Goal: Task Accomplishment & Management: Manage account settings

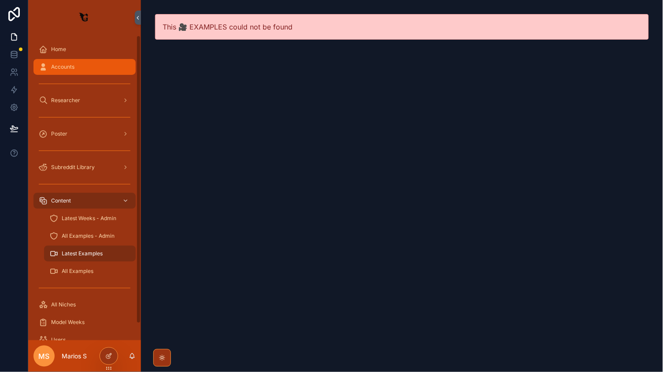
click at [59, 71] on div "Accounts" at bounding box center [85, 67] width 92 height 14
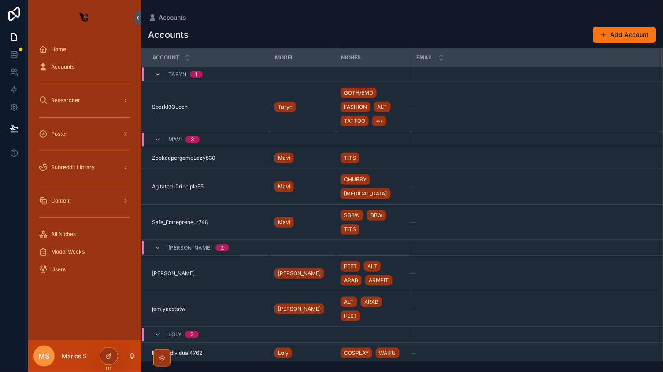
click at [158, 73] on icon "scrollable content" at bounding box center [157, 74] width 7 height 7
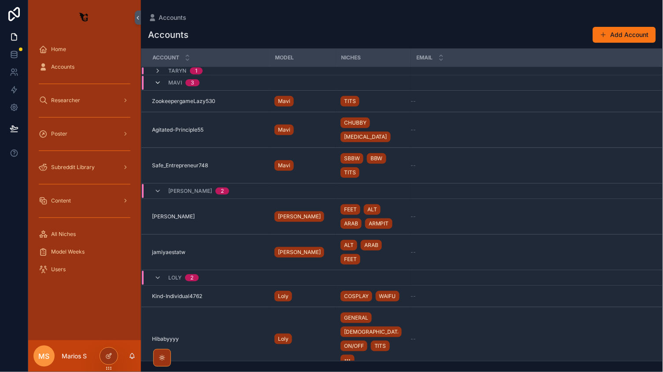
click at [154, 81] on icon "scrollable content" at bounding box center [157, 82] width 7 height 7
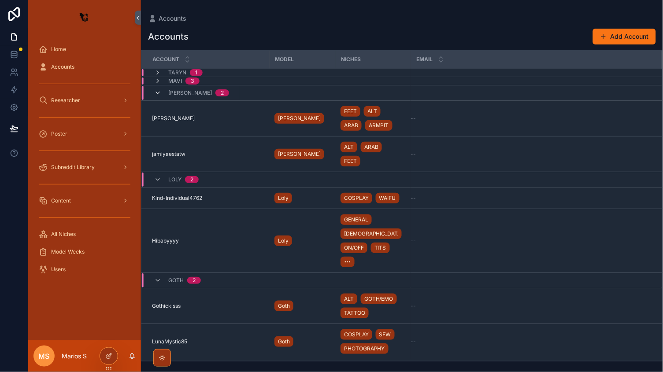
click at [157, 95] on icon "scrollable content" at bounding box center [157, 92] width 7 height 7
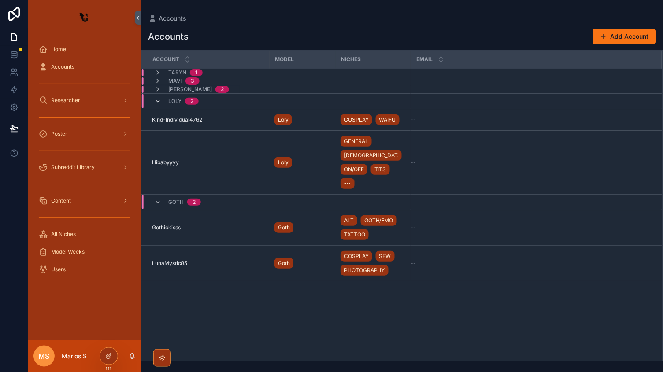
click at [156, 99] on icon "scrollable content" at bounding box center [157, 101] width 7 height 7
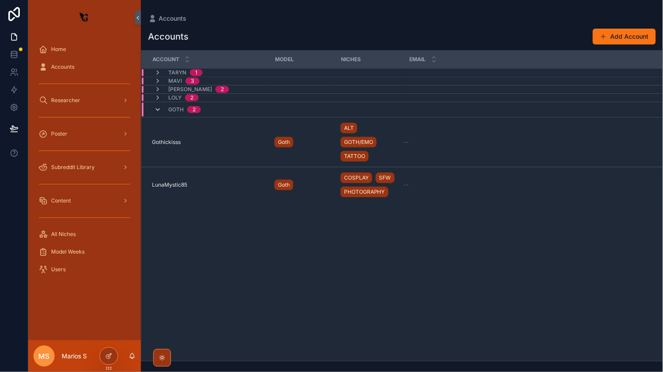
click at [156, 110] on icon "scrollable content" at bounding box center [157, 109] width 7 height 7
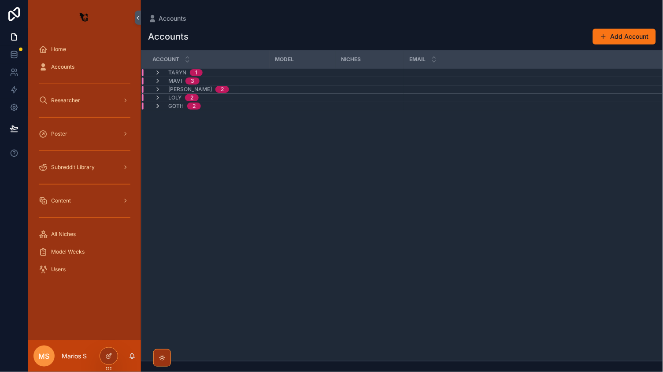
click at [156, 110] on span "scrollable content" at bounding box center [157, 106] width 7 height 7
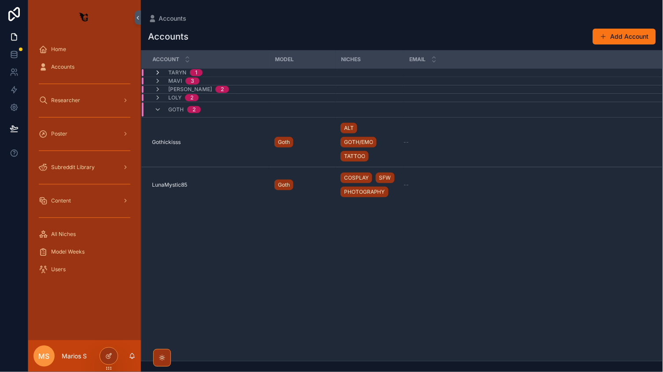
click at [154, 74] on icon "scrollable content" at bounding box center [157, 72] width 7 height 7
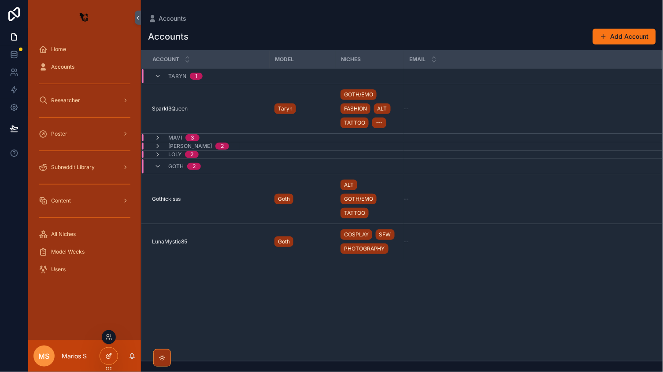
click at [108, 359] on icon at bounding box center [108, 356] width 7 height 7
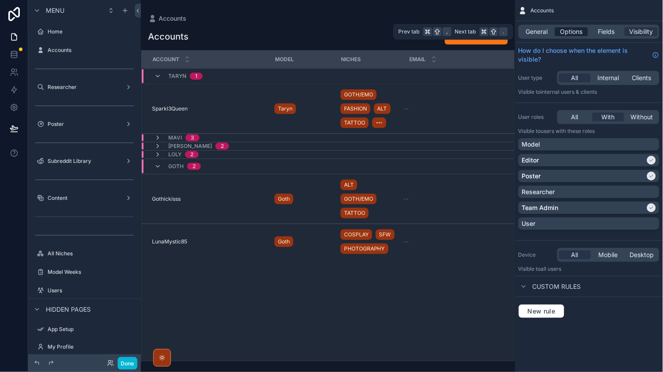
click at [572, 31] on span "Options" at bounding box center [571, 31] width 22 height 9
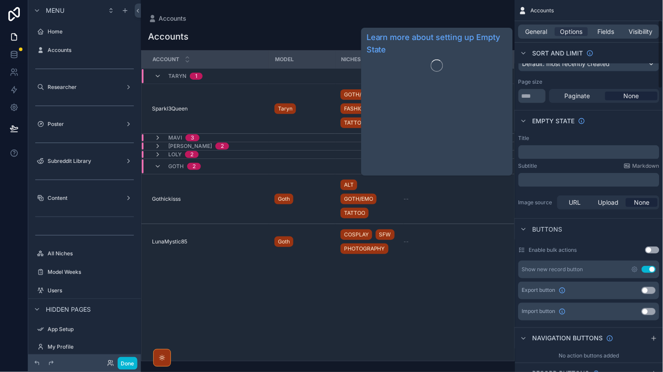
scroll to position [113, 0]
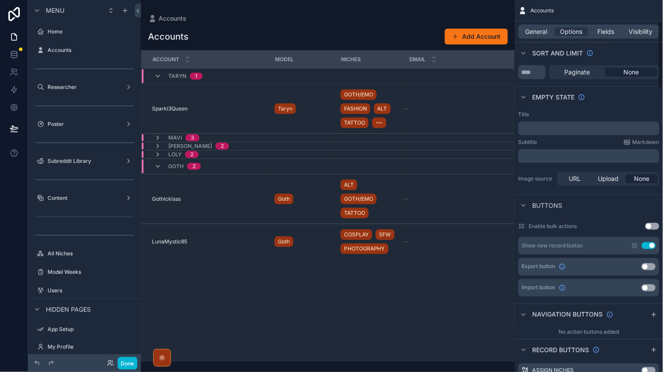
click at [537, 42] on div "Sort And Limit" at bounding box center [589, 52] width 148 height 21
click at [537, 39] on div "General Options Fields Visibility" at bounding box center [589, 31] width 148 height 21
click at [537, 35] on span "General" at bounding box center [537, 31] width 22 height 9
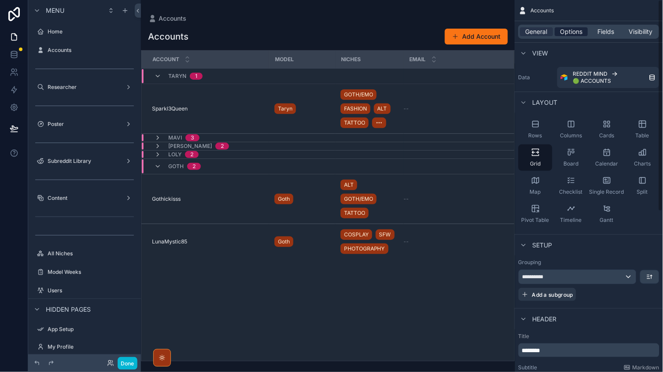
scroll to position [0, 0]
click at [564, 28] on span "Options" at bounding box center [571, 31] width 22 height 9
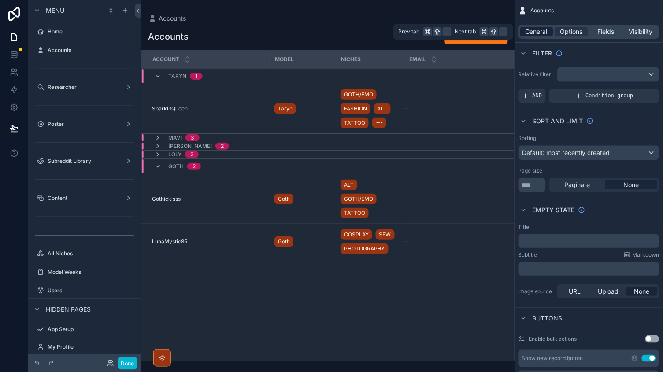
click at [542, 31] on span "General" at bounding box center [537, 31] width 22 height 9
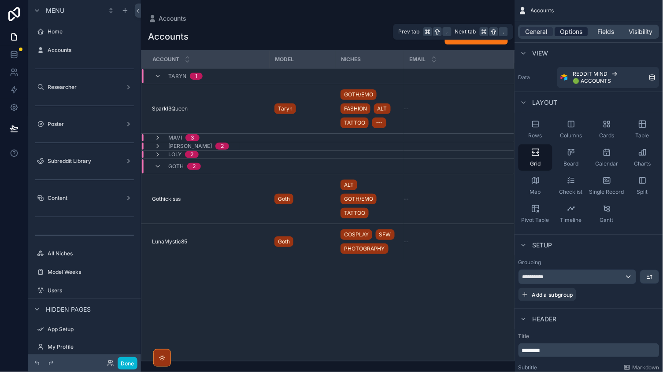
click at [575, 31] on span "Options" at bounding box center [571, 31] width 22 height 9
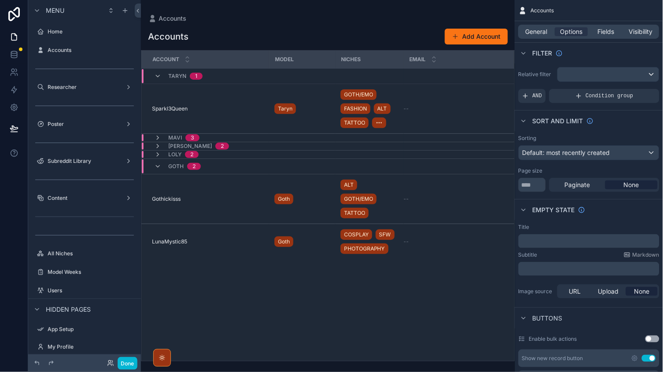
click at [463, 33] on div "scrollable content" at bounding box center [328, 186] width 374 height 372
click at [466, 37] on button "Add Account" at bounding box center [476, 37] width 63 height 16
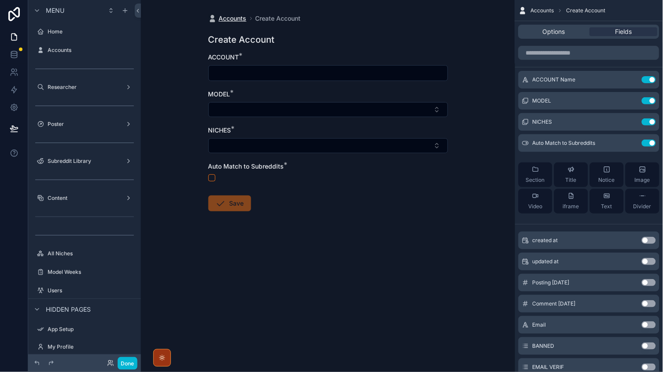
click at [241, 16] on span "Accounts" at bounding box center [233, 18] width 28 height 9
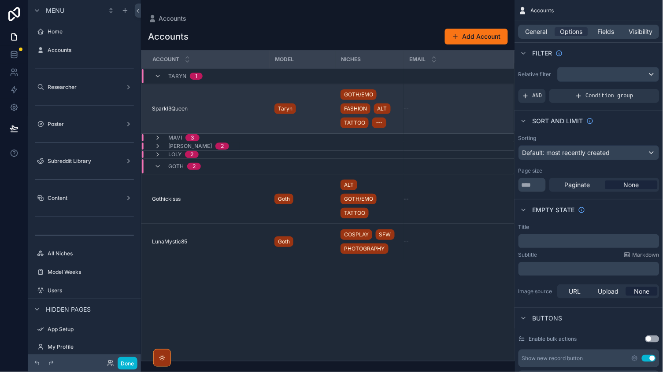
click at [211, 95] on td "Sparkl3Queen Sparkl3Queen" at bounding box center [205, 109] width 128 height 50
click at [213, 104] on td "Sparkl3Queen Sparkl3Queen" at bounding box center [205, 109] width 128 height 50
click at [212, 104] on td "Sparkl3Queen Sparkl3Queen" at bounding box center [205, 109] width 128 height 50
click at [215, 96] on td "Sparkl3Queen Sparkl3Queen" at bounding box center [205, 109] width 128 height 50
click at [183, 120] on td "Sparkl3Queen Sparkl3Queen" at bounding box center [205, 109] width 128 height 50
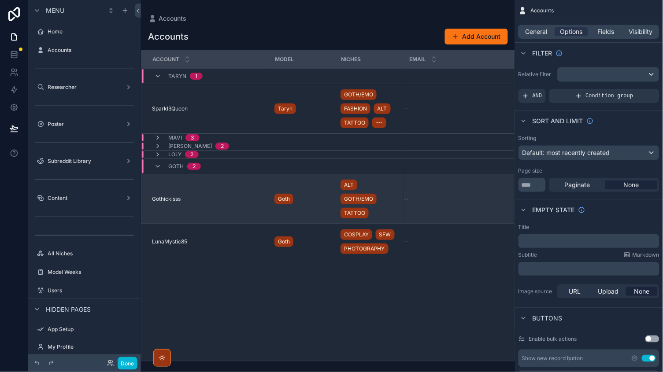
click at [207, 187] on td "Gothickisss Gothickisss" at bounding box center [205, 199] width 128 height 50
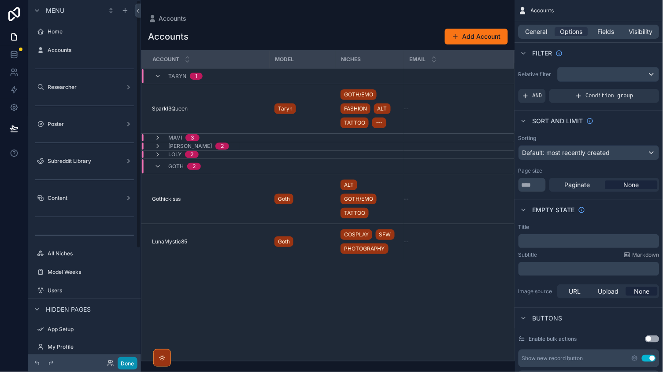
click at [126, 368] on button "Done" at bounding box center [128, 363] width 20 height 13
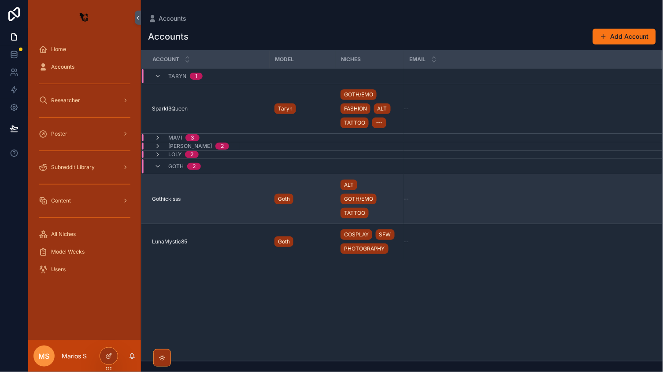
click at [211, 197] on div "Gothickisss Gothickisss" at bounding box center [208, 199] width 112 height 7
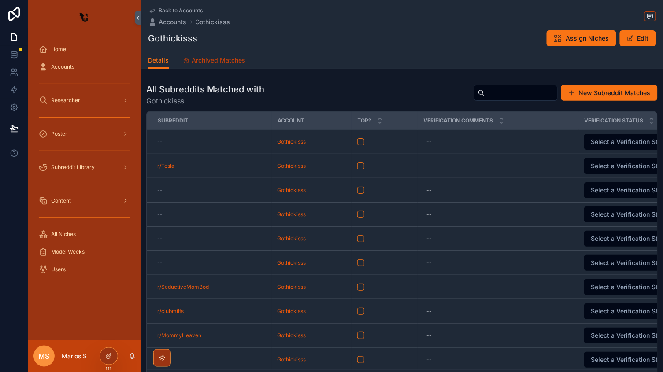
click at [226, 66] on link "Archived Matches" at bounding box center [214, 61] width 63 height 18
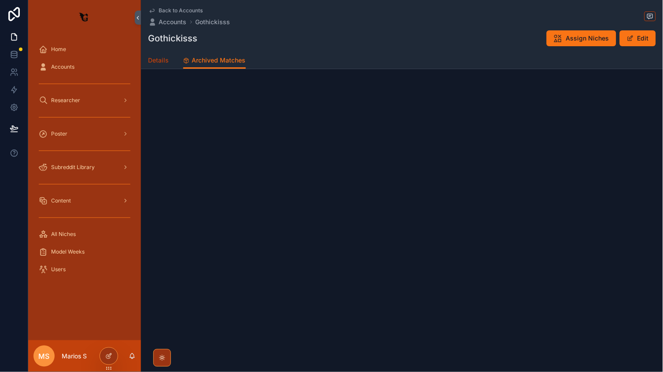
click at [166, 61] on span "Details" at bounding box center [158, 60] width 21 height 9
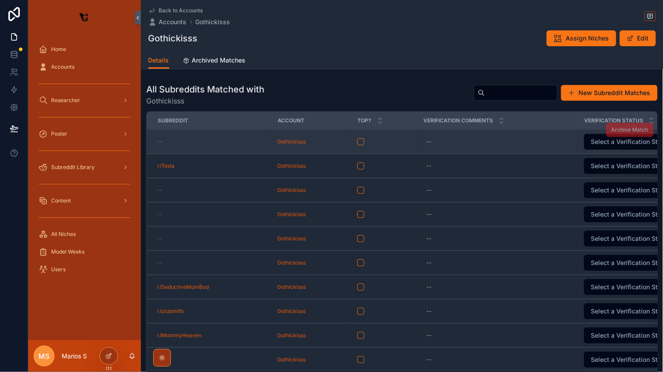
click at [192, 139] on div "--" at bounding box center [211, 141] width 109 height 7
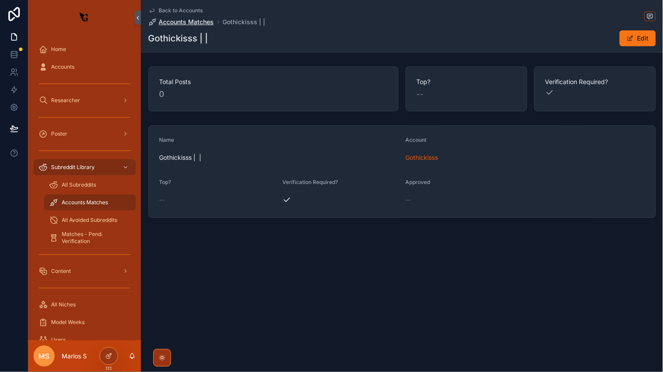
click at [208, 21] on span "Accounts Matches" at bounding box center [186, 22] width 55 height 9
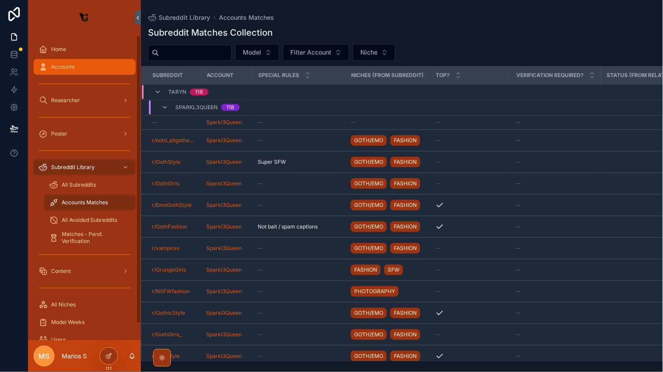
click at [56, 71] on div "Accounts" at bounding box center [85, 67] width 92 height 14
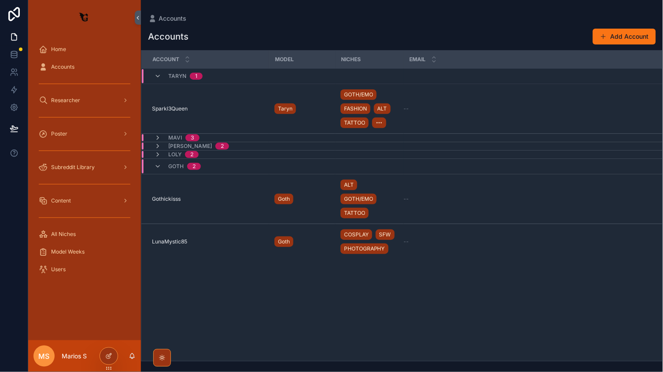
click at [636, 45] on div "Accounts Add Account ACCOUNT MODEL NICHES EMAIL Taryn 1 Sparkl3Queen Sparkl3Que…" at bounding box center [402, 192] width 522 height 339
click at [626, 37] on button "Add Account" at bounding box center [624, 37] width 63 height 16
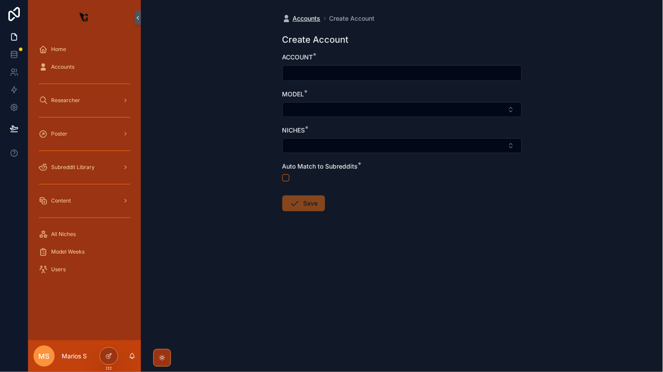
click at [304, 15] on span "Accounts" at bounding box center [307, 18] width 28 height 9
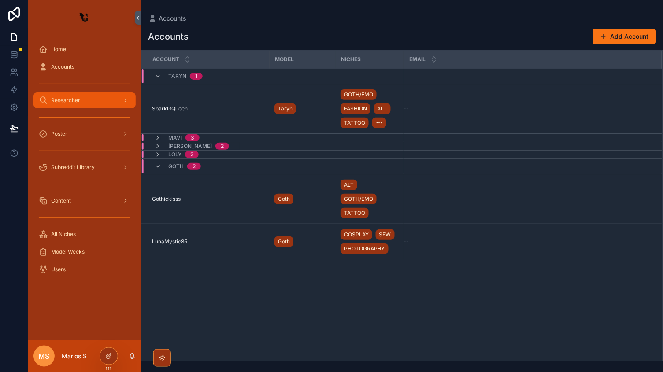
click at [124, 103] on icon "scrollable content" at bounding box center [125, 100] width 6 height 6
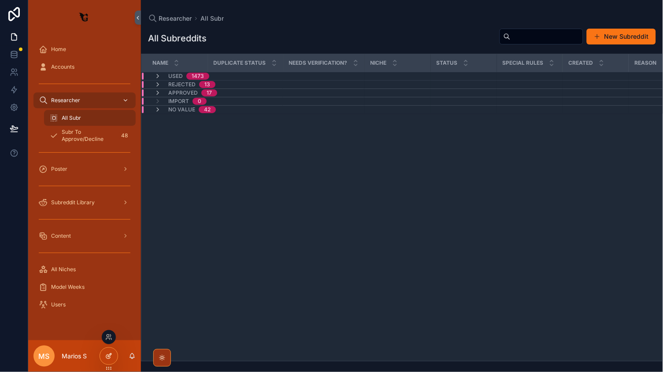
click at [112, 356] on icon at bounding box center [108, 356] width 7 height 7
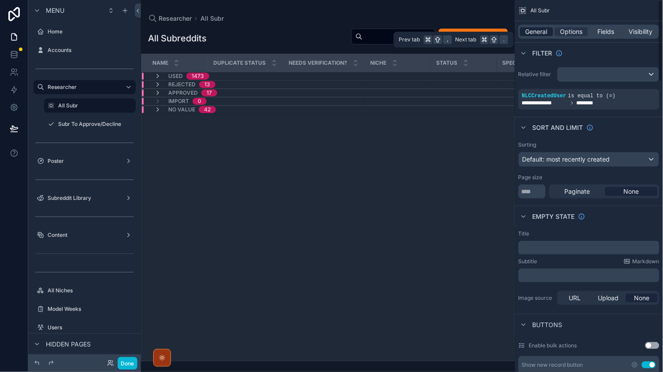
click at [525, 33] on div "General" at bounding box center [536, 31] width 33 height 9
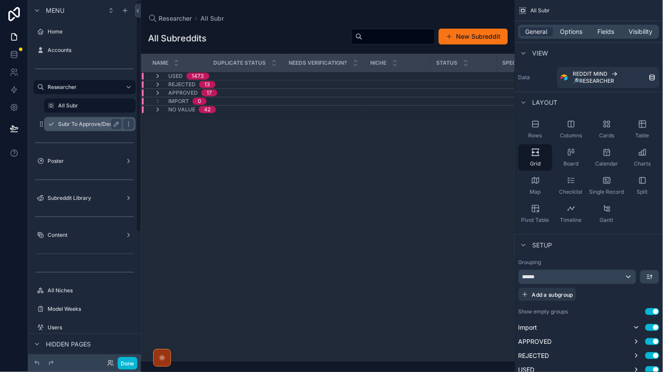
click at [64, 127] on label "Subr To Approve/Decline" at bounding box center [89, 124] width 63 height 7
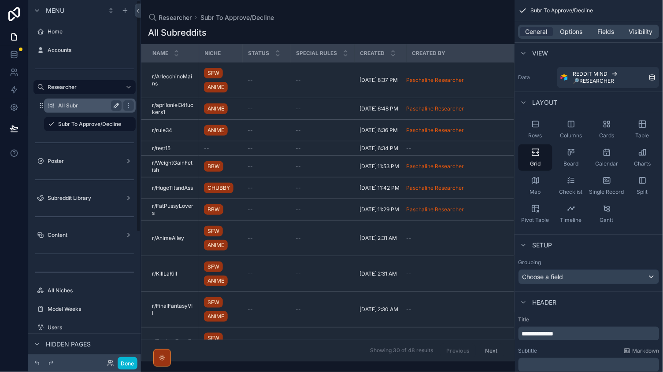
click at [113, 105] on icon "scrollable content" at bounding box center [116, 105] width 7 height 7
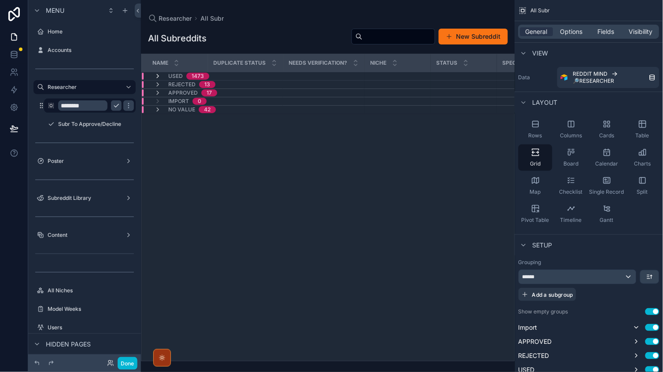
click at [155, 75] on icon "scrollable content" at bounding box center [157, 76] width 7 height 7
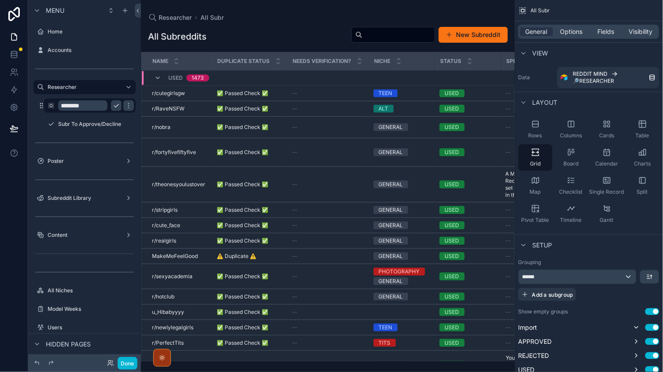
click at [255, 29] on div "All Subreddits New Subreddit" at bounding box center [328, 36] width 360 height 20
click at [575, 34] on span "Options" at bounding box center [571, 31] width 22 height 9
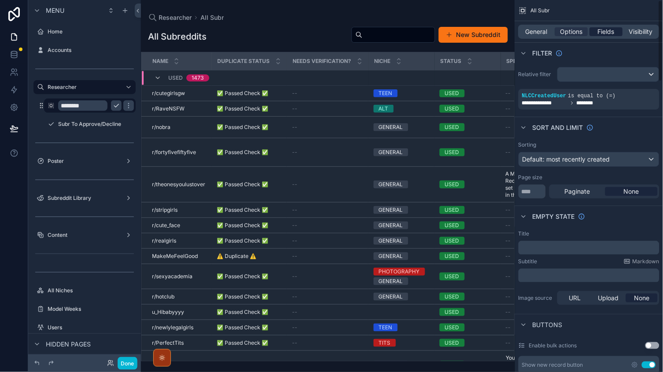
click at [610, 31] on span "Fields" at bounding box center [606, 31] width 17 height 9
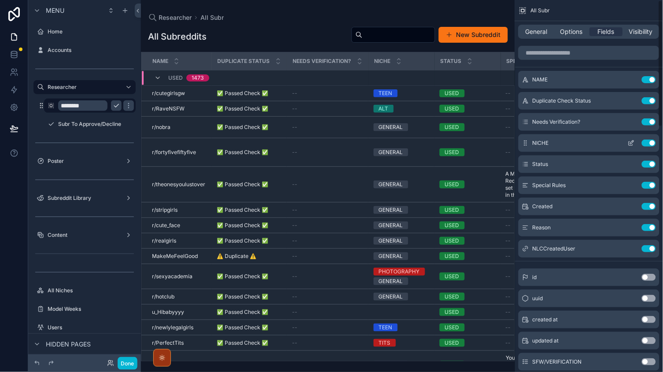
click at [630, 142] on icon "scrollable content" at bounding box center [631, 143] width 7 height 7
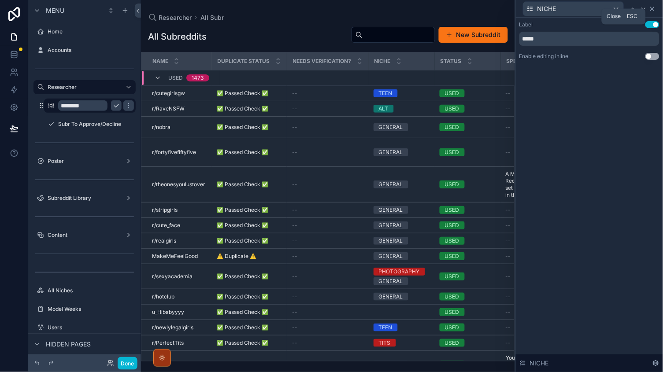
click at [652, 11] on icon at bounding box center [652, 8] width 7 height 7
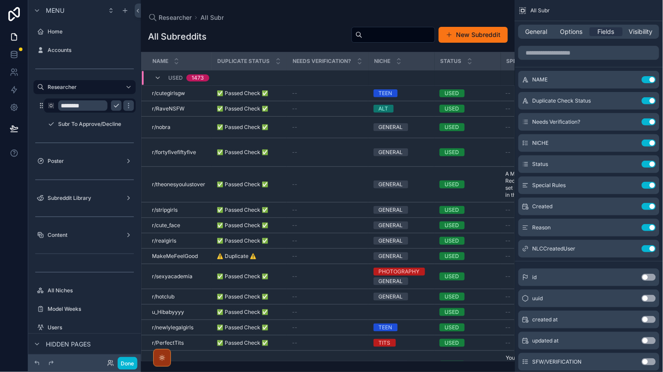
click at [547, 60] on div "scrollable content" at bounding box center [589, 52] width 148 height 21
click at [534, 47] on input "scrollable content" at bounding box center [589, 53] width 141 height 14
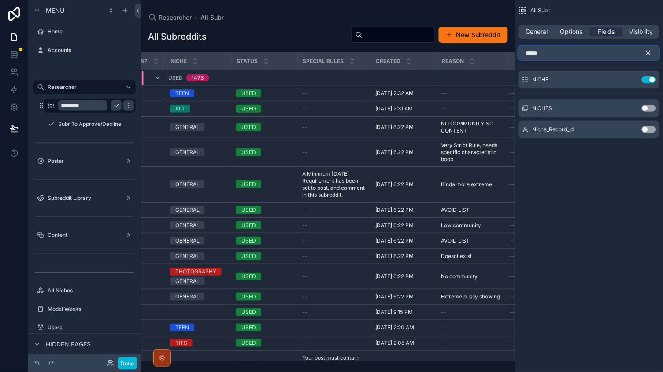
scroll to position [0, 195]
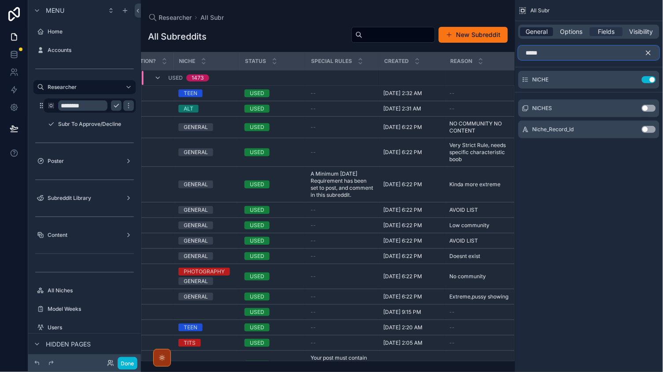
type input "*****"
click at [535, 30] on span "General" at bounding box center [537, 31] width 22 height 9
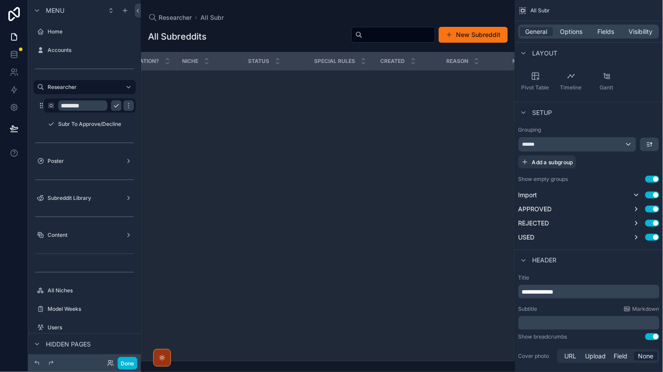
scroll to position [691, 195]
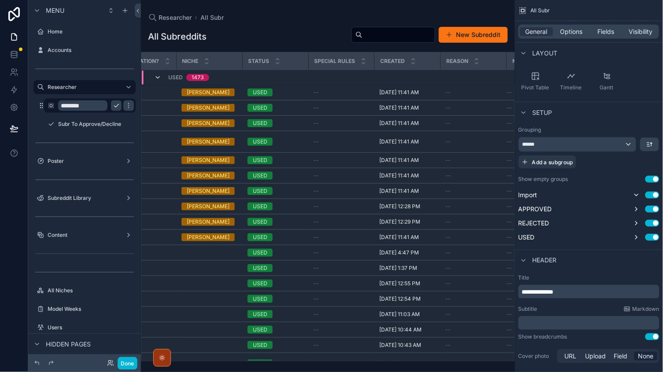
click at [159, 79] on icon "scrollable content" at bounding box center [157, 77] width 7 height 7
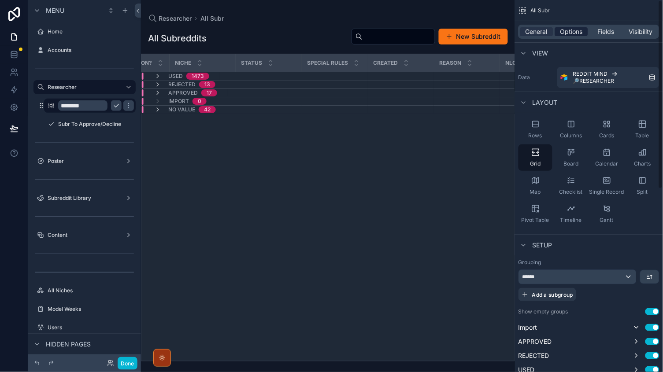
scroll to position [0, 0]
click at [566, 30] on span "Options" at bounding box center [571, 31] width 22 height 9
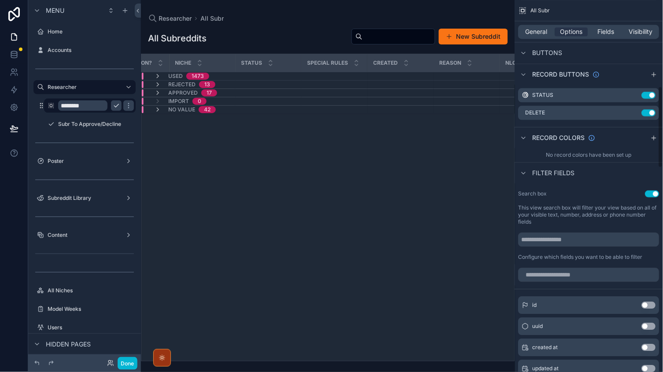
scroll to position [351, 0]
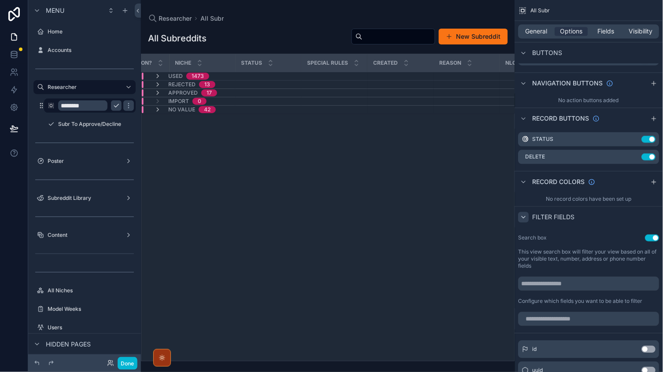
click at [526, 216] on icon "scrollable content" at bounding box center [523, 217] width 7 height 7
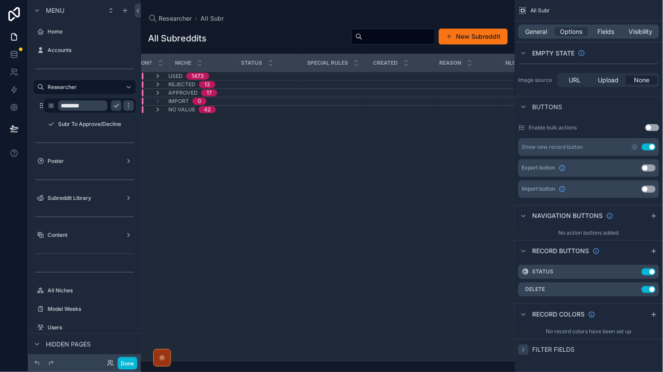
scroll to position [0, 0]
click at [526, 342] on div "Filter fields" at bounding box center [589, 349] width 148 height 21
click at [525, 352] on div "scrollable content" at bounding box center [524, 350] width 11 height 11
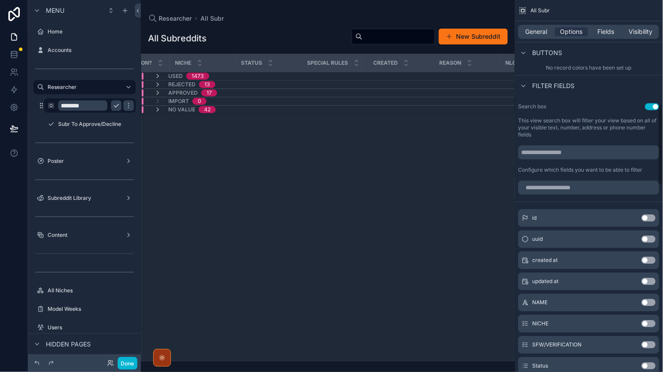
scroll to position [487, 0]
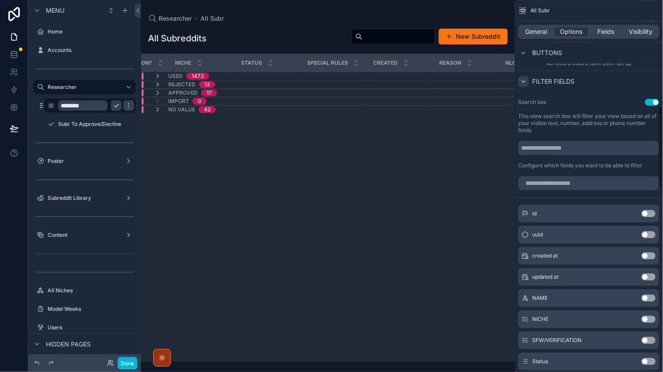
click at [522, 78] on icon "scrollable content" at bounding box center [523, 81] width 7 height 7
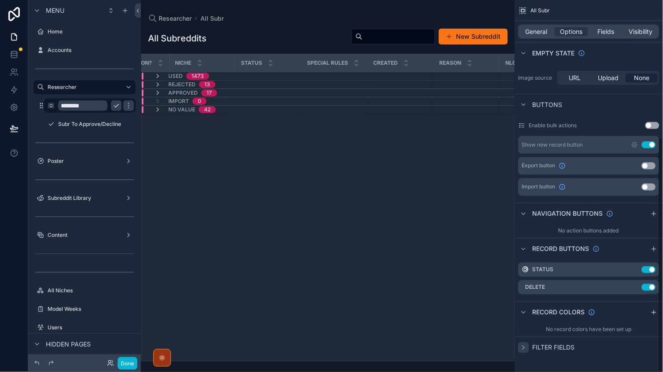
scroll to position [218, 0]
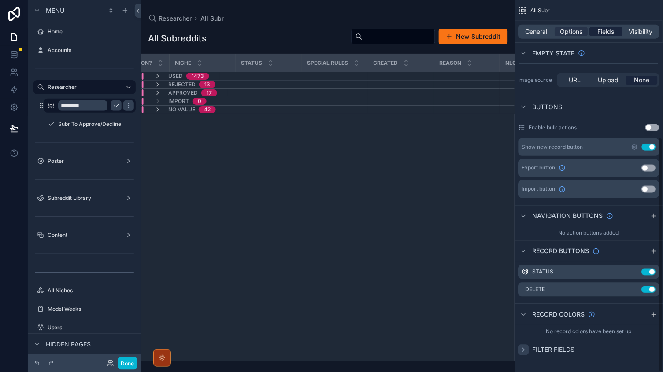
click at [608, 31] on span "Fields" at bounding box center [606, 31] width 17 height 9
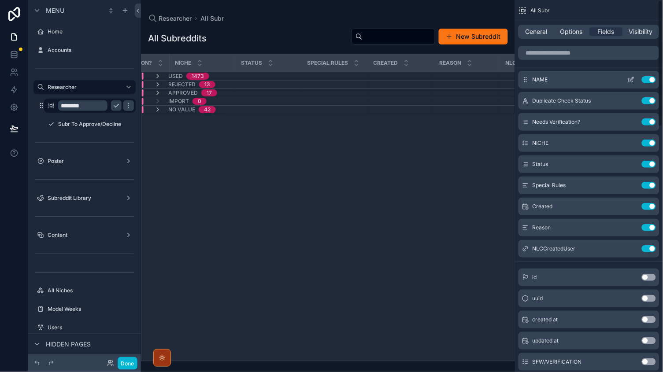
scroll to position [0, 0]
click at [630, 78] on icon "scrollable content" at bounding box center [631, 79] width 7 height 7
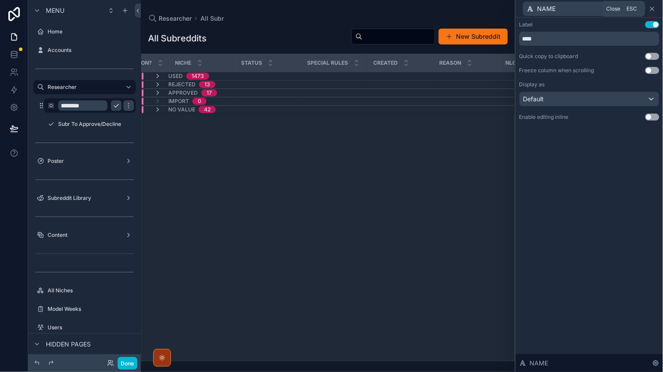
click at [654, 10] on icon at bounding box center [652, 8] width 7 height 7
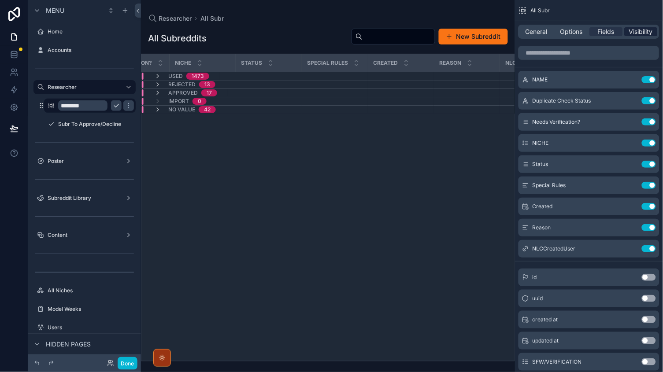
click at [645, 28] on span "Visibility" at bounding box center [642, 31] width 24 height 9
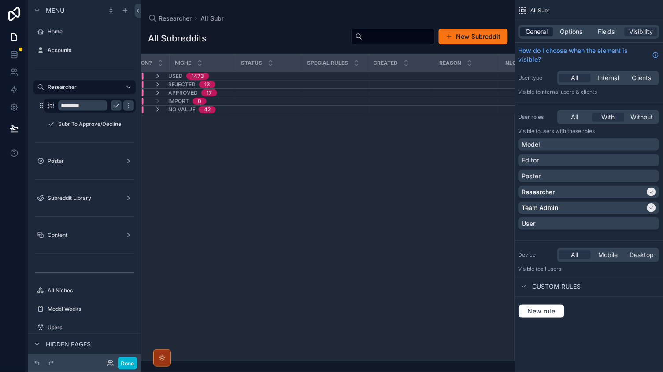
click at [541, 36] on span "General" at bounding box center [537, 31] width 22 height 9
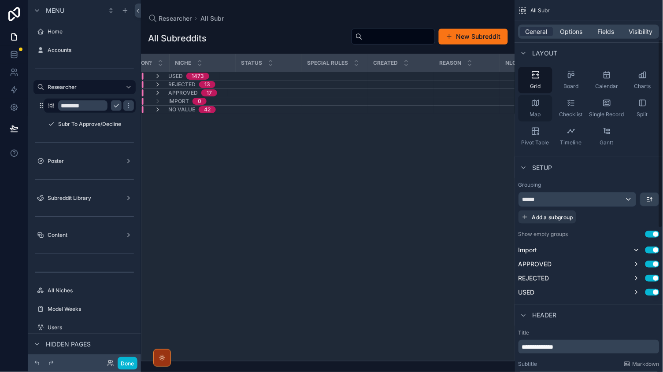
scroll to position [162, 0]
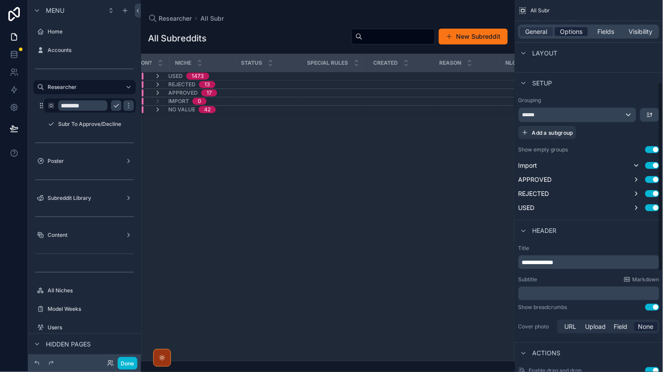
click at [564, 28] on span "Options" at bounding box center [571, 31] width 22 height 9
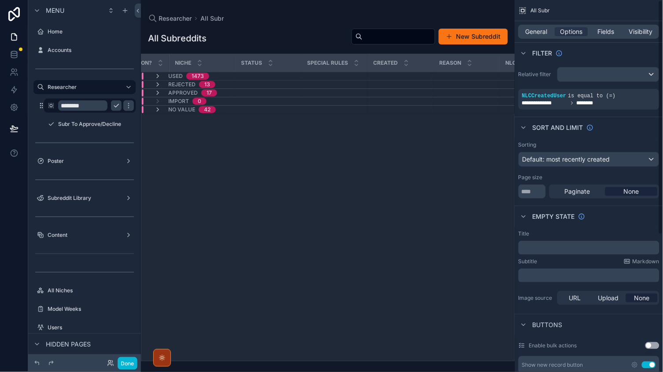
scroll to position [0, 0]
click at [602, 30] on span "Fields" at bounding box center [606, 31] width 17 height 9
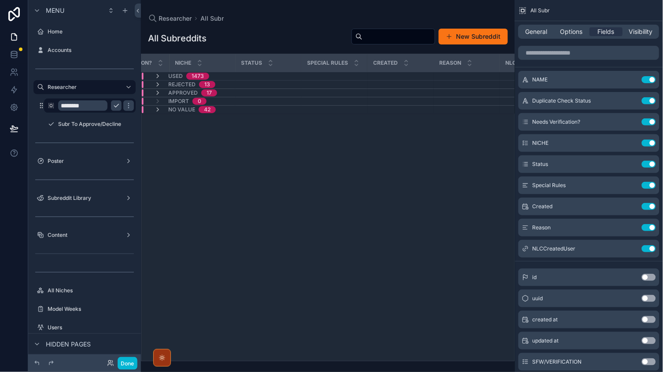
click at [230, 94] on div "APPROVED 17" at bounding box center [253, 92] width 222 height 7
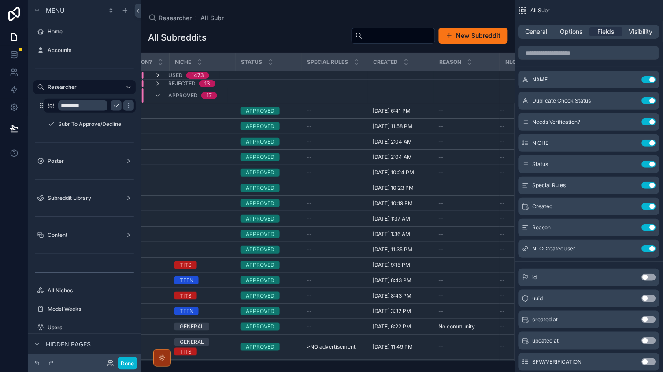
click at [159, 74] on icon "scrollable content" at bounding box center [157, 75] width 7 height 7
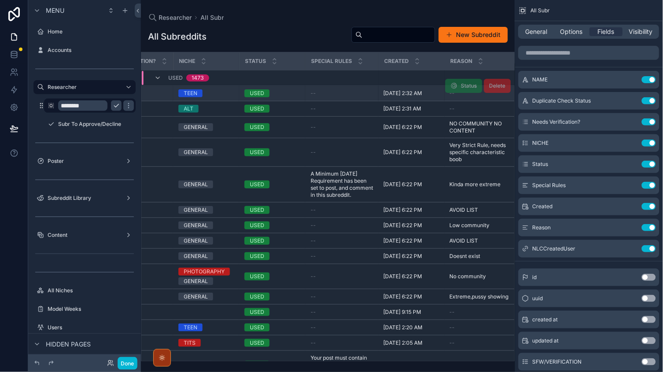
click at [157, 93] on div "--" at bounding box center [132, 93] width 71 height 7
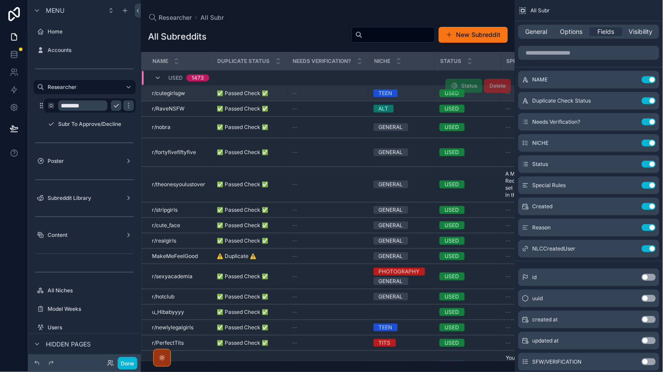
click at [199, 95] on div "r/cutegirlsgw r/cutegirlsgw" at bounding box center [179, 93] width 54 height 7
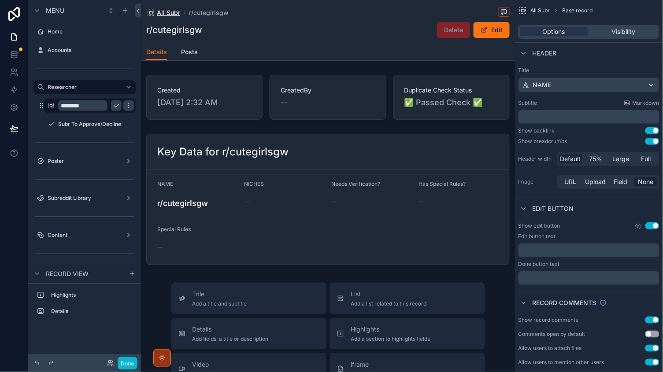
click at [167, 14] on span "All Subr" at bounding box center [168, 12] width 23 height 9
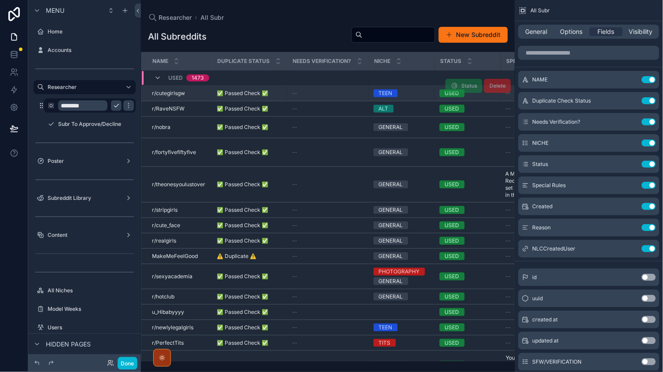
click at [193, 87] on td "r/cutegirlsgw r/cutegirlsgw" at bounding box center [176, 93] width 70 height 15
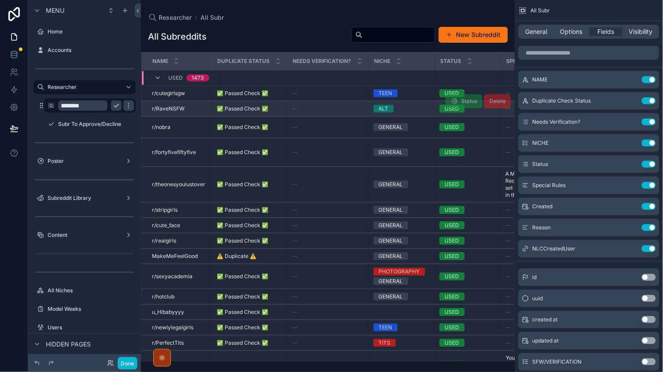
click at [197, 109] on div "r/RaveNSFW r/RaveNSFW" at bounding box center [179, 108] width 54 height 7
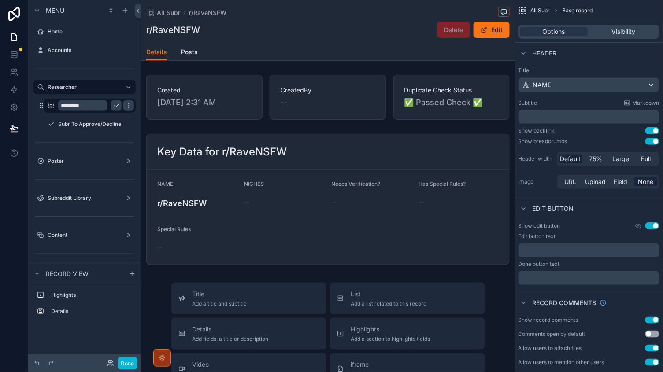
click at [157, 7] on div "All Subr r/RaveNSFW" at bounding box center [327, 12] width 363 height 11
click at [163, 11] on span "All Subr" at bounding box center [168, 12] width 23 height 9
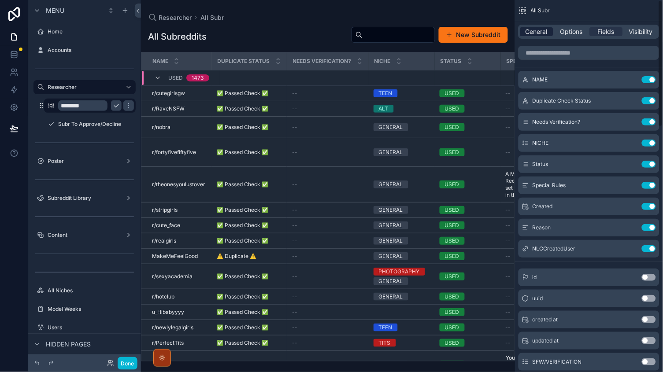
click at [526, 31] on span "General" at bounding box center [537, 31] width 22 height 9
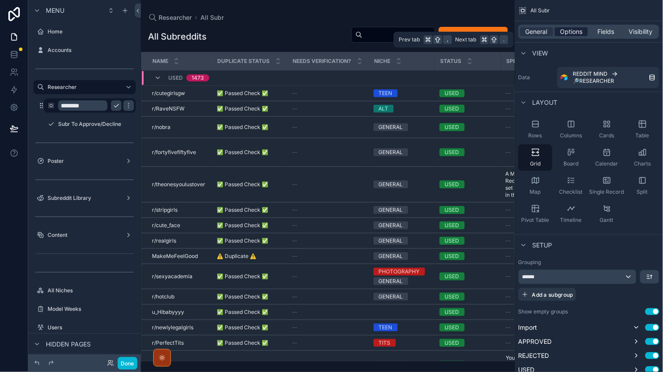
click at [569, 30] on span "Options" at bounding box center [571, 31] width 22 height 9
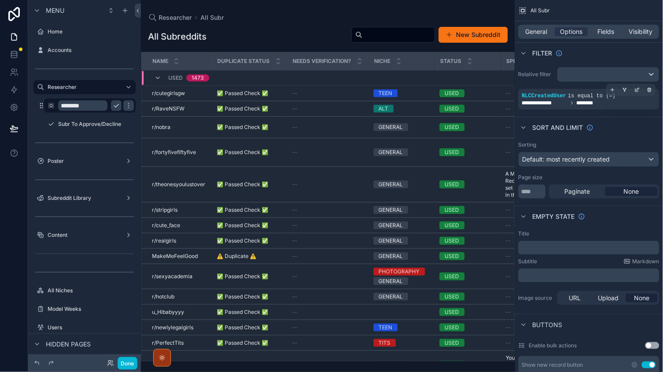
click at [586, 105] on span "********" at bounding box center [590, 103] width 26 height 7
click at [83, 121] on label "Subr To Approve/Decline" at bounding box center [89, 124] width 63 height 7
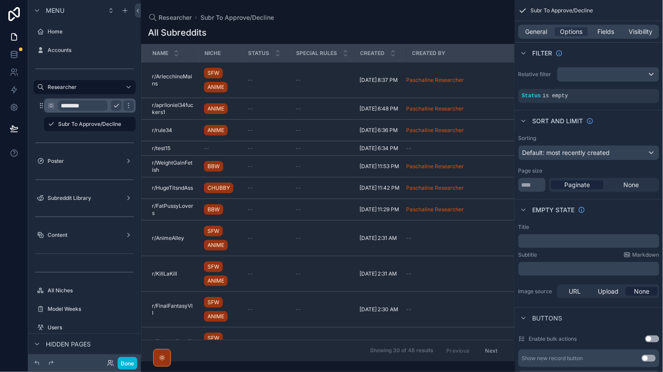
click at [112, 112] on div "********" at bounding box center [90, 106] width 88 height 14
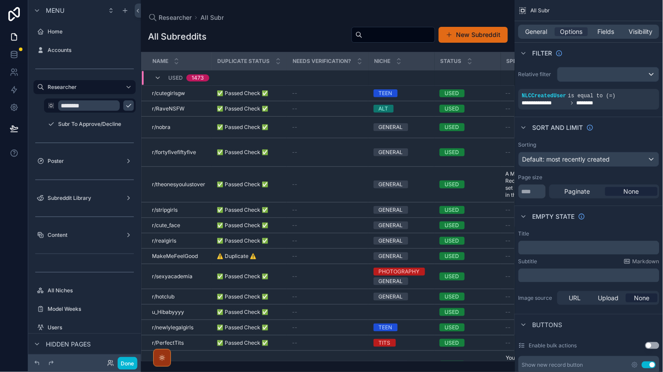
click at [467, 36] on button "New Subreddit" at bounding box center [473, 35] width 69 height 16
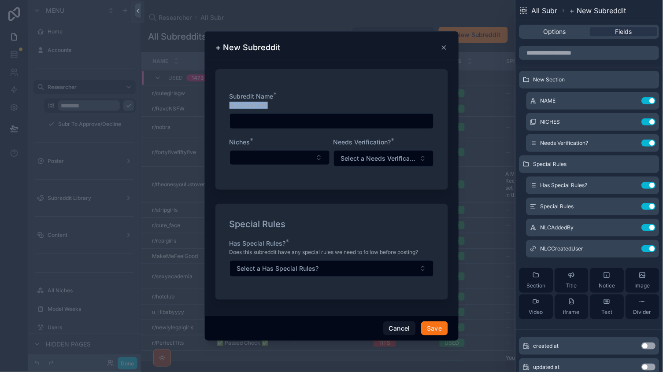
drag, startPoint x: 227, startPoint y: 105, endPoint x: 313, endPoint y: 104, distance: 85.9
click at [313, 104] on div "Subredit Name * ie. r/ExtraSmall Niches * Needs Verification? * Select a Needs …" at bounding box center [331, 129] width 233 height 121
copy span "ie. r/ExtraSmall"
click at [255, 126] on input "scrollable content" at bounding box center [332, 121] width 204 height 12
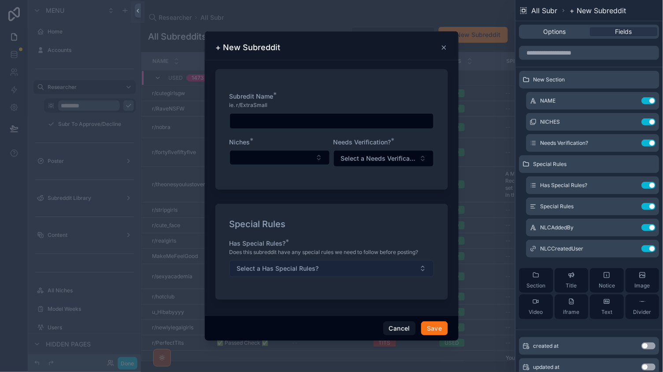
click at [292, 267] on span "Select a Has Special Rules?" at bounding box center [278, 268] width 82 height 9
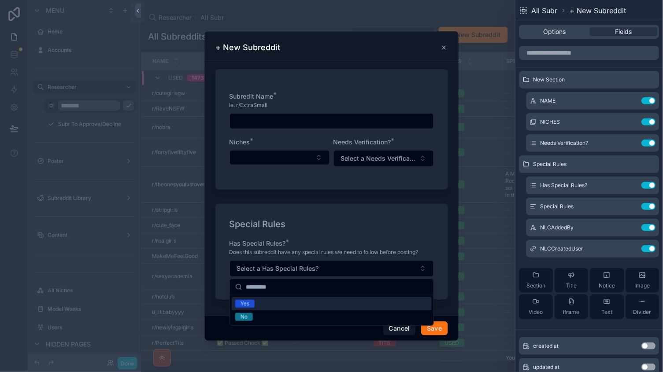
click at [284, 298] on div "Yes" at bounding box center [332, 303] width 200 height 13
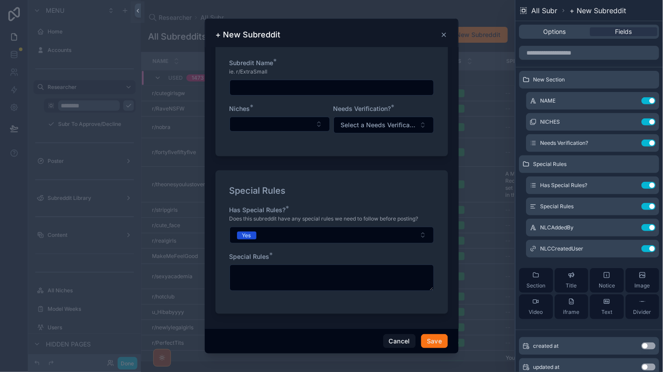
scroll to position [20, 0]
drag, startPoint x: 226, startPoint y: 72, endPoint x: 301, endPoint y: 72, distance: 75.8
click at [301, 72] on div "Subredit Name * ie. r/ExtraSmall Niches * Needs Verification? * Select a Needs …" at bounding box center [331, 97] width 233 height 121
copy span "ie. r/ExtraSmall"
click at [393, 348] on button "Cancel" at bounding box center [399, 341] width 33 height 14
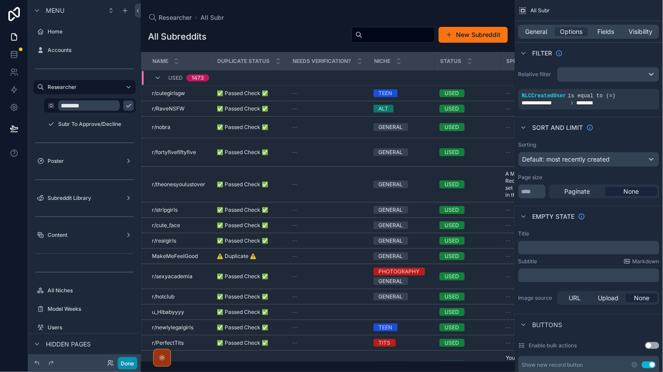
click at [122, 365] on button "Done" at bounding box center [128, 363] width 20 height 13
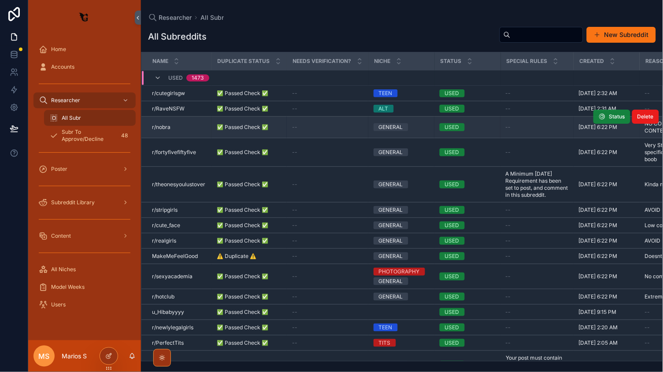
click at [603, 115] on icon "scrollable content" at bounding box center [602, 116] width 7 height 7
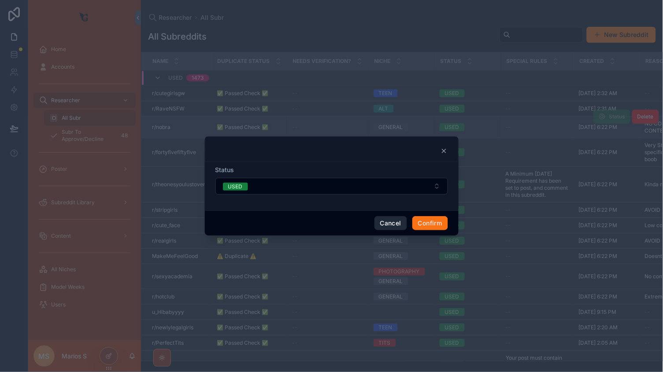
click at [386, 227] on button "Cancel" at bounding box center [390, 223] width 33 height 14
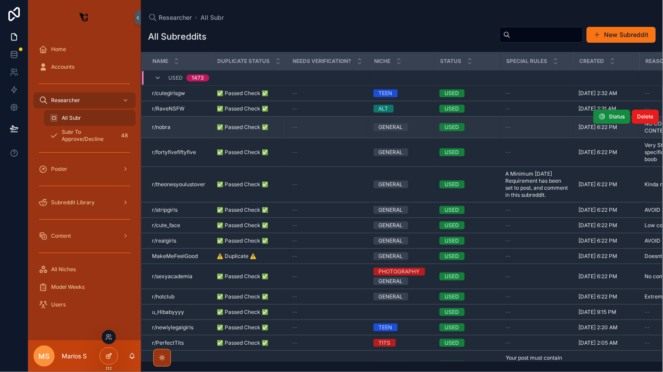
click at [108, 361] on div at bounding box center [109, 356] width 18 height 17
click at [148, 1] on div "Researcher All Subr All Subreddits New Subreddit NAME Duplicate Status Needs Ve…" at bounding box center [402, 181] width 522 height 362
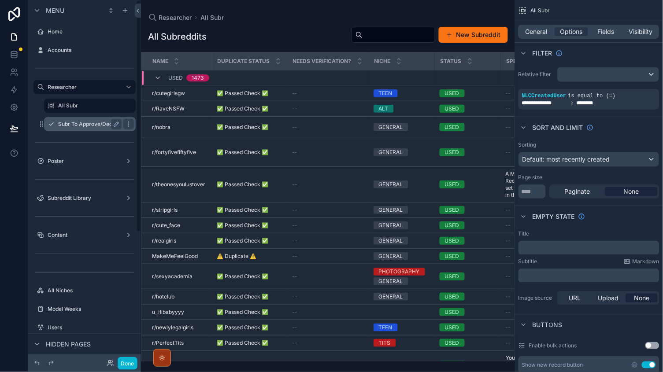
click at [78, 127] on div "Subr To Approve/Decline" at bounding box center [89, 124] width 63 height 11
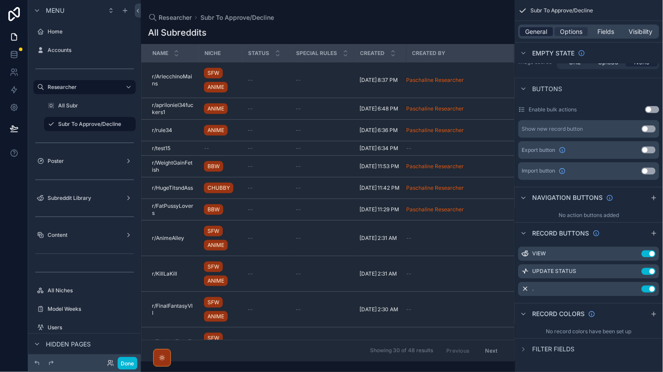
click at [545, 28] on span "General" at bounding box center [537, 31] width 22 height 9
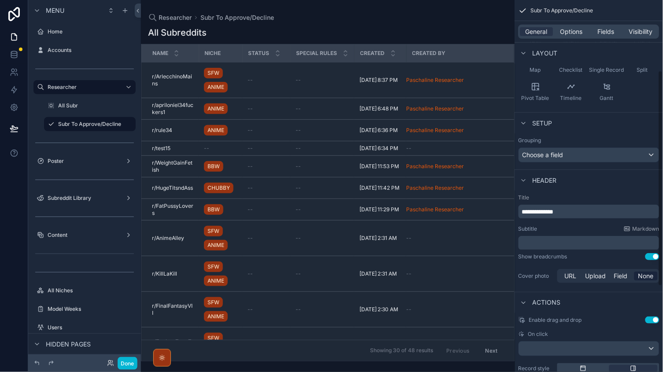
scroll to position [123, 0]
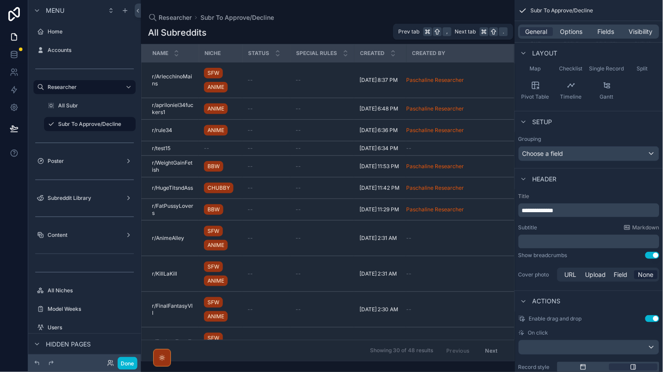
click at [567, 26] on div "General Options Fields Visibility" at bounding box center [589, 32] width 141 height 14
click at [127, 365] on button "Done" at bounding box center [128, 363] width 20 height 13
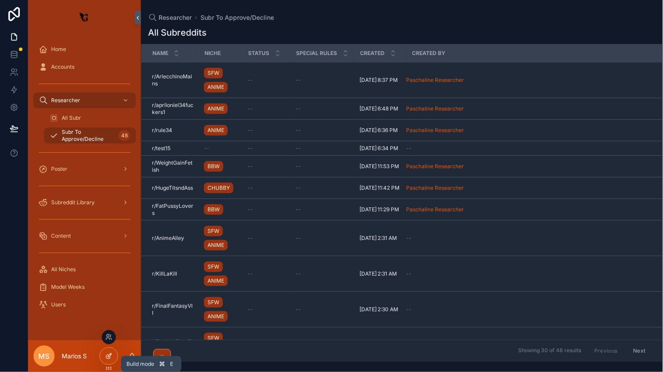
click at [108, 356] on icon at bounding box center [108, 356] width 7 height 7
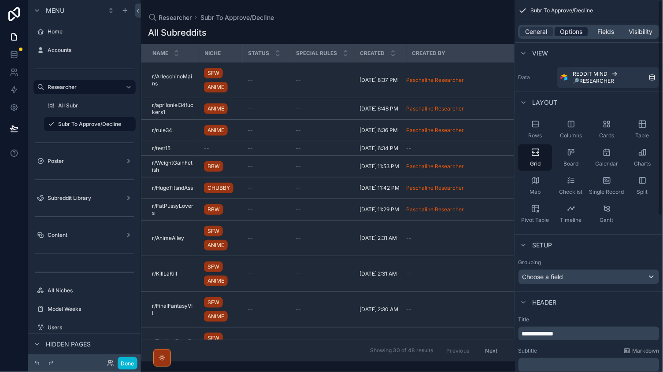
click at [577, 31] on span "Options" at bounding box center [571, 31] width 22 height 9
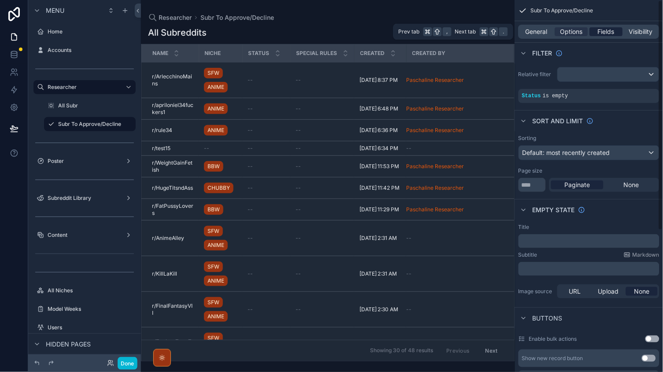
click at [603, 31] on span "Fields" at bounding box center [606, 31] width 17 height 9
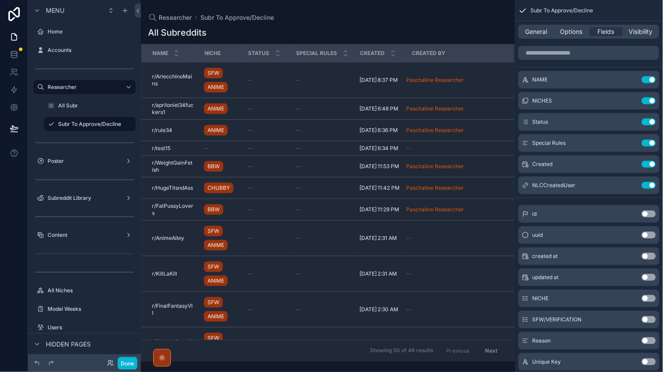
scroll to position [0, 0]
click at [122, 360] on button "Done" at bounding box center [128, 363] width 20 height 13
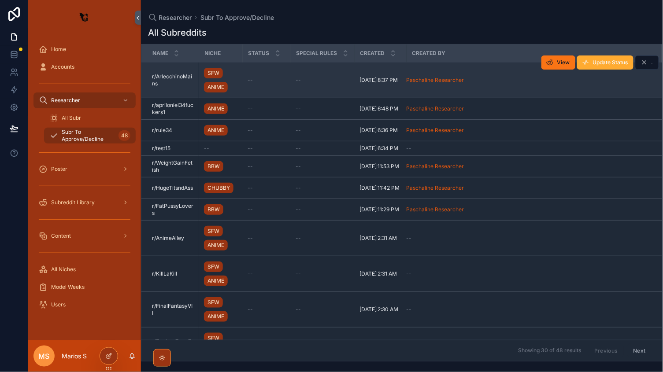
click at [232, 78] on div "SFW ANIME" at bounding box center [220, 80] width 33 height 28
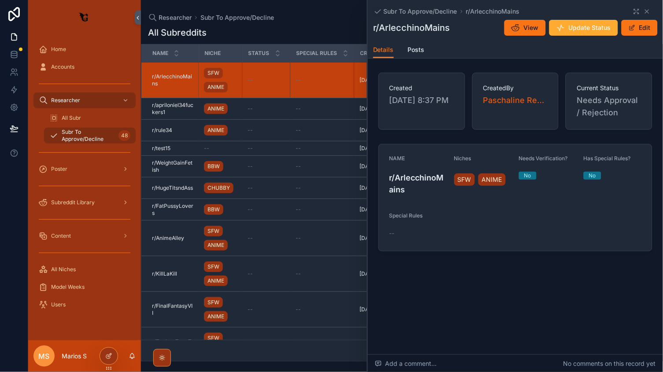
click at [193, 86] on td "r/ArlecchinoMains r/ArlecchinoMains" at bounding box center [169, 81] width 57 height 36
click at [638, 9] on icon "scrollable content" at bounding box center [638, 9] width 1 height 1
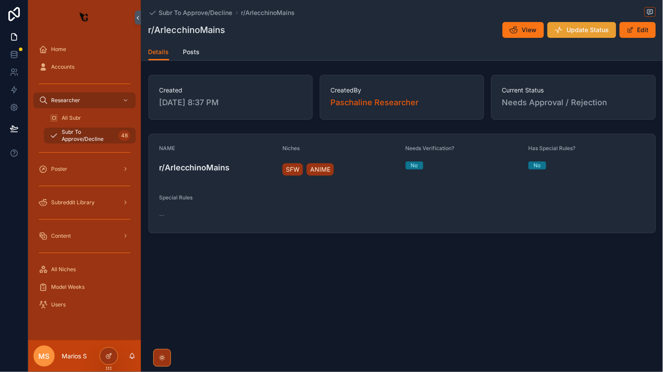
click at [598, 28] on span "Update Status" at bounding box center [588, 30] width 42 height 9
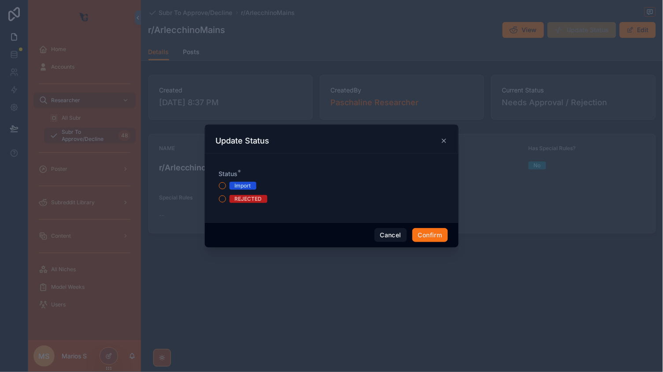
click at [592, 77] on div at bounding box center [331, 186] width 663 height 372
click at [441, 142] on icon at bounding box center [444, 140] width 7 height 7
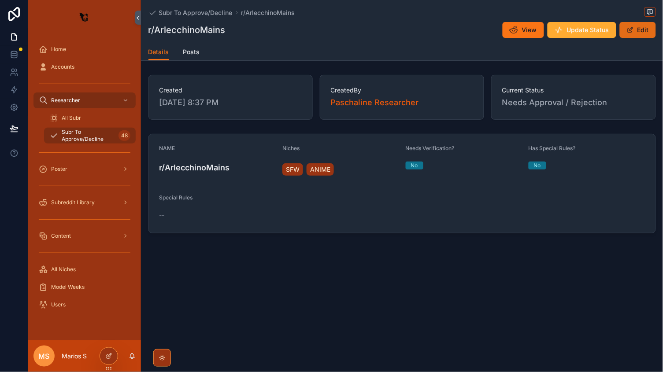
click at [650, 29] on button "Edit" at bounding box center [638, 30] width 36 height 16
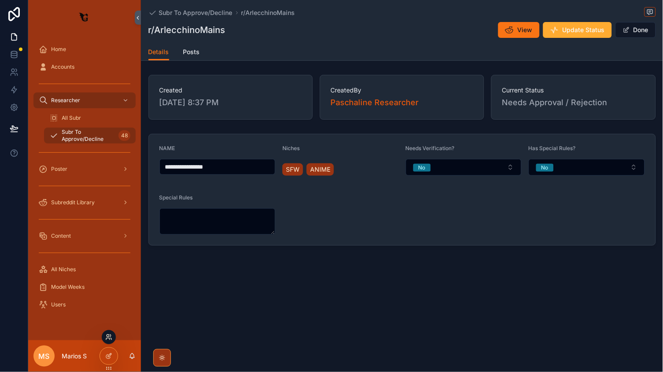
click at [107, 338] on icon at bounding box center [108, 339] width 4 height 2
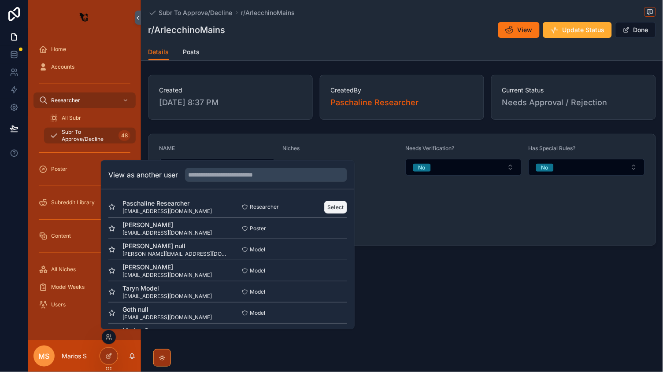
scroll to position [0, 0]
click at [334, 210] on button "Select" at bounding box center [335, 207] width 23 height 13
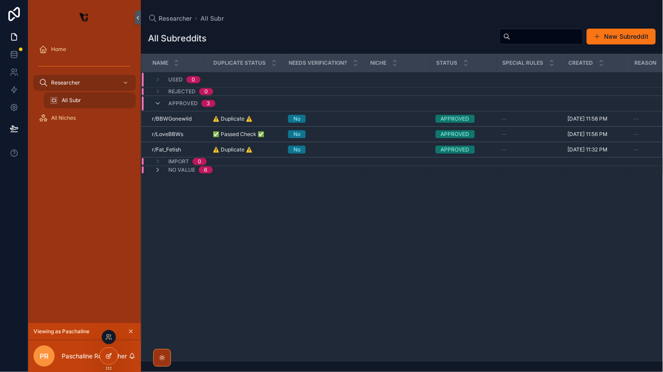
click at [113, 359] on div at bounding box center [109, 356] width 18 height 17
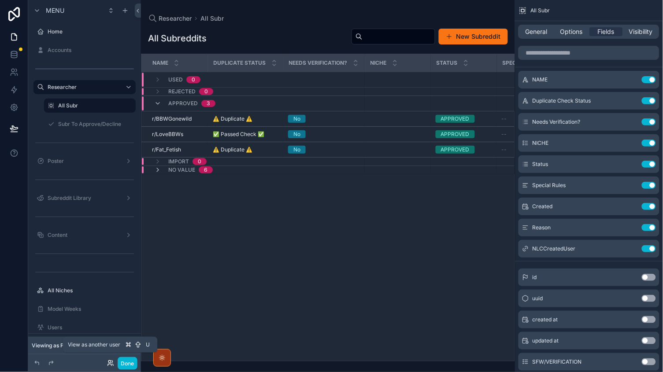
click at [112, 365] on icon at bounding box center [112, 365] width 1 height 2
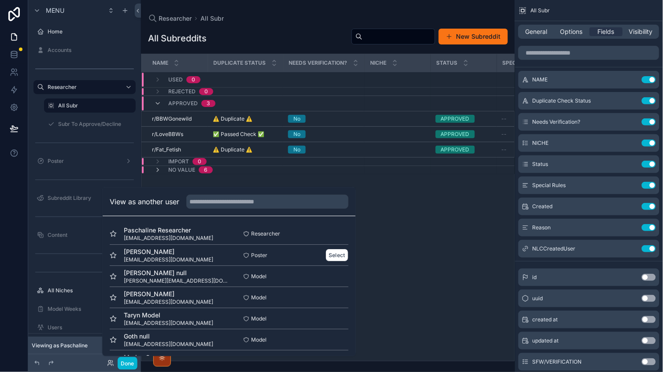
click at [326, 252] on div "Select" at bounding box center [337, 255] width 23 height 13
click at [330, 253] on button "Select" at bounding box center [337, 255] width 23 height 13
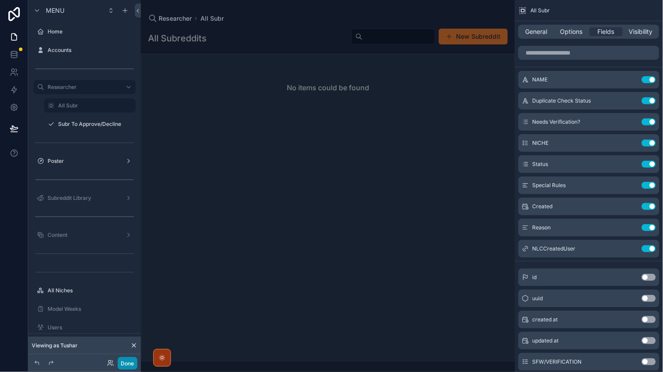
click at [134, 367] on button "Done" at bounding box center [128, 363] width 20 height 13
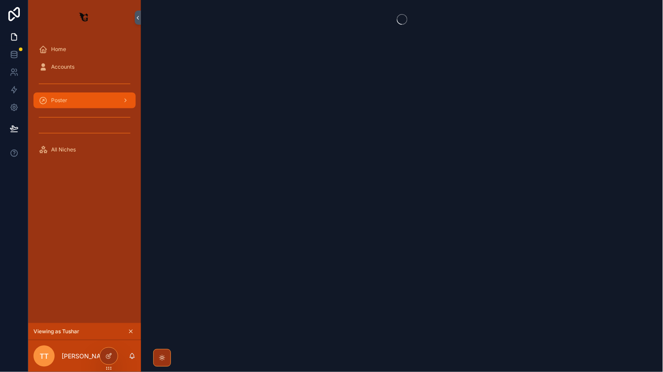
click at [78, 93] on div "Poster" at bounding box center [85, 100] width 92 height 14
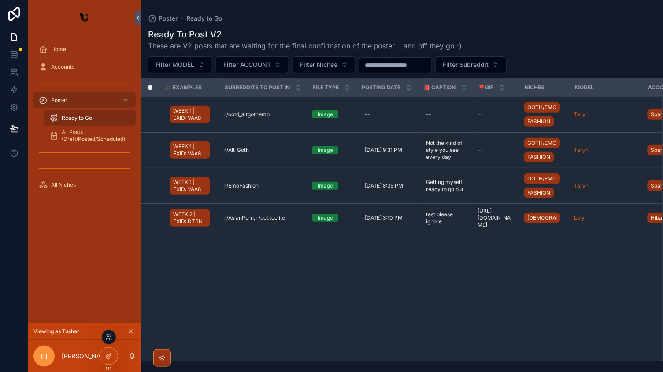
click at [109, 343] on div at bounding box center [109, 337] width 14 height 14
click at [109, 341] on div at bounding box center [109, 337] width 14 height 14
click at [109, 336] on icon at bounding box center [108, 337] width 7 height 7
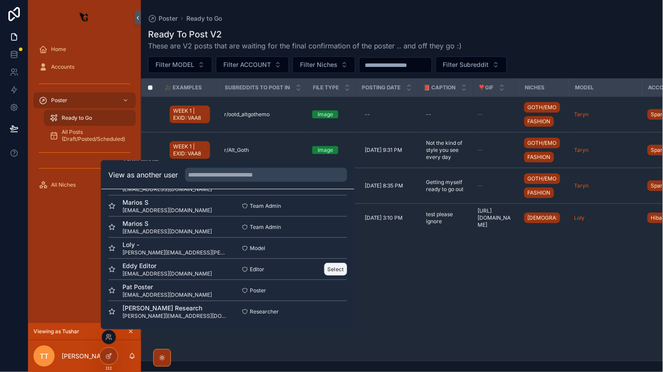
scroll to position [128, 0]
click at [335, 266] on button "Select" at bounding box center [335, 269] width 23 height 13
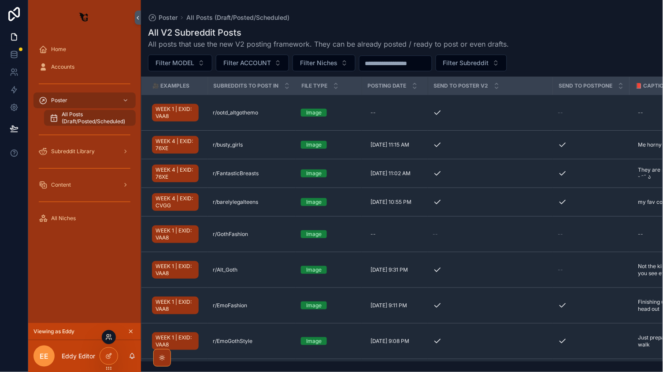
click at [111, 339] on icon at bounding box center [108, 337] width 7 height 7
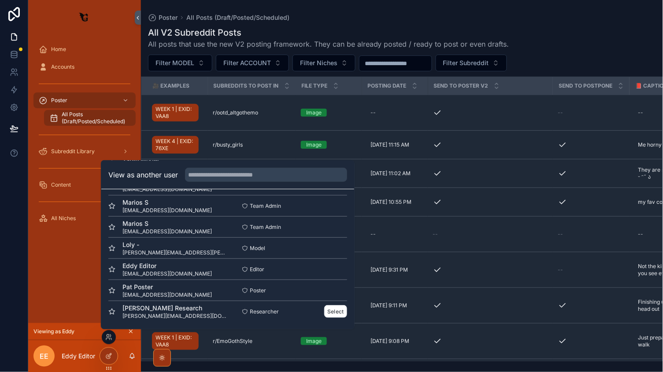
scroll to position [128, 0]
click at [333, 309] on button "Select" at bounding box center [335, 311] width 23 height 13
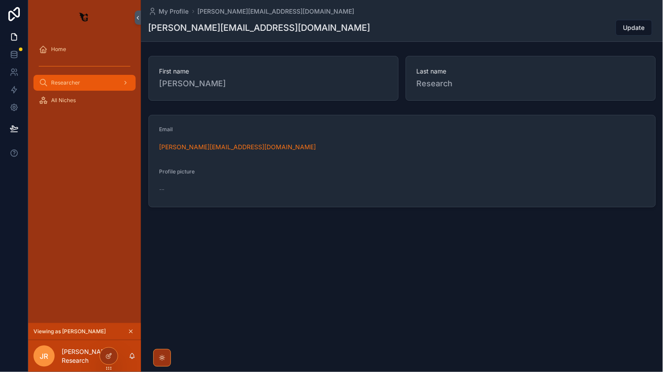
click at [77, 89] on div "Researcher" at bounding box center [85, 83] width 92 height 14
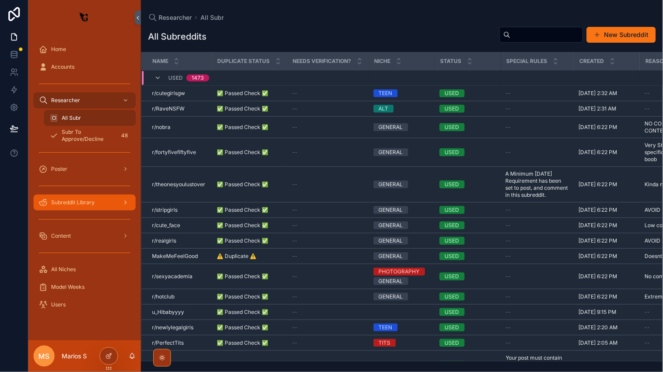
click at [87, 204] on span "Subreddit Library" at bounding box center [73, 202] width 44 height 7
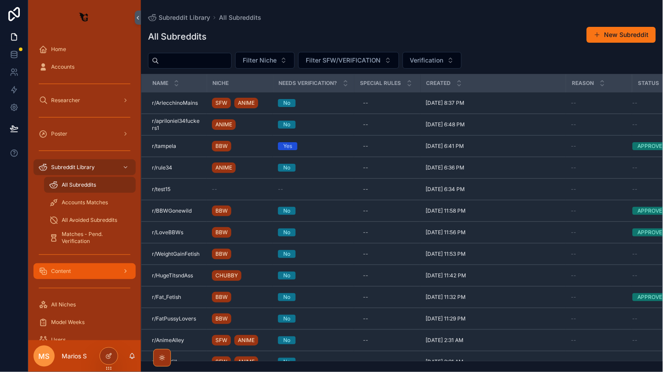
click at [80, 277] on div "Content" at bounding box center [85, 271] width 92 height 14
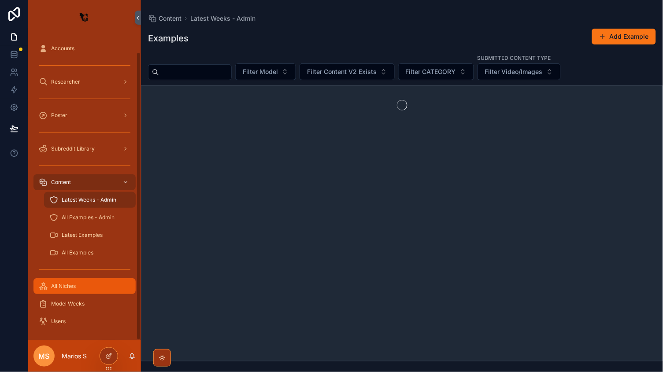
scroll to position [18, 0]
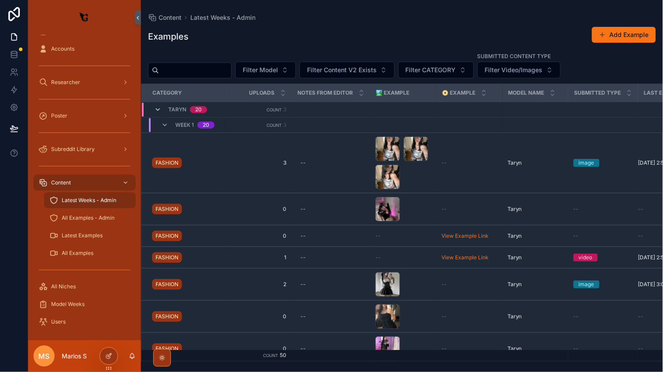
click at [160, 111] on icon "scrollable content" at bounding box center [157, 109] width 7 height 7
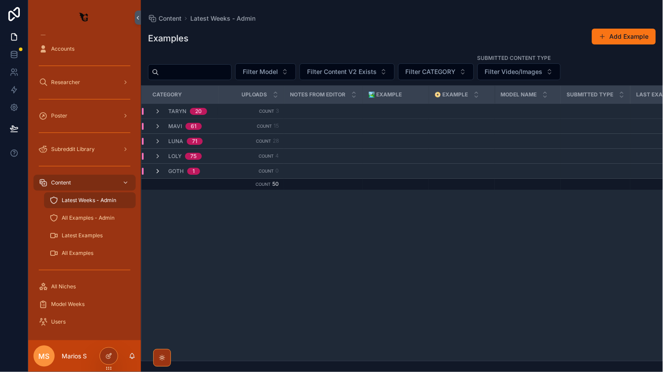
click at [155, 168] on icon "scrollable content" at bounding box center [157, 171] width 7 height 7
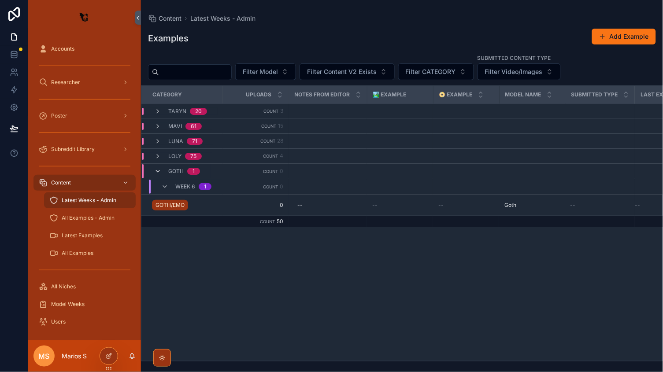
click at [154, 170] on icon "scrollable content" at bounding box center [157, 171] width 7 height 7
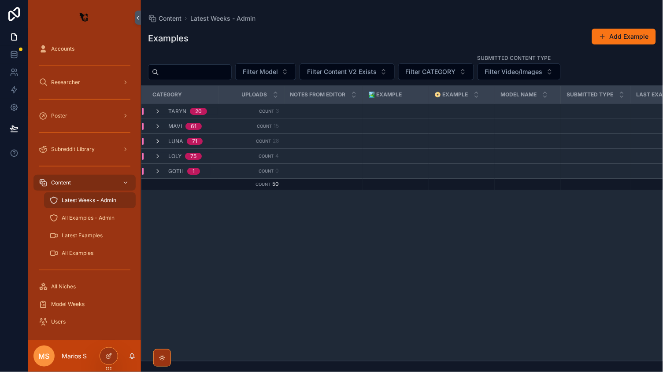
click at [154, 140] on icon "scrollable content" at bounding box center [157, 141] width 7 height 7
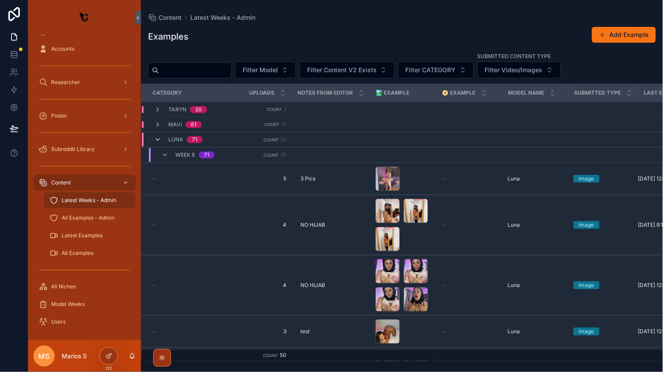
click at [155, 140] on icon "scrollable content" at bounding box center [157, 139] width 7 height 7
